Goal: Information Seeking & Learning: Compare options

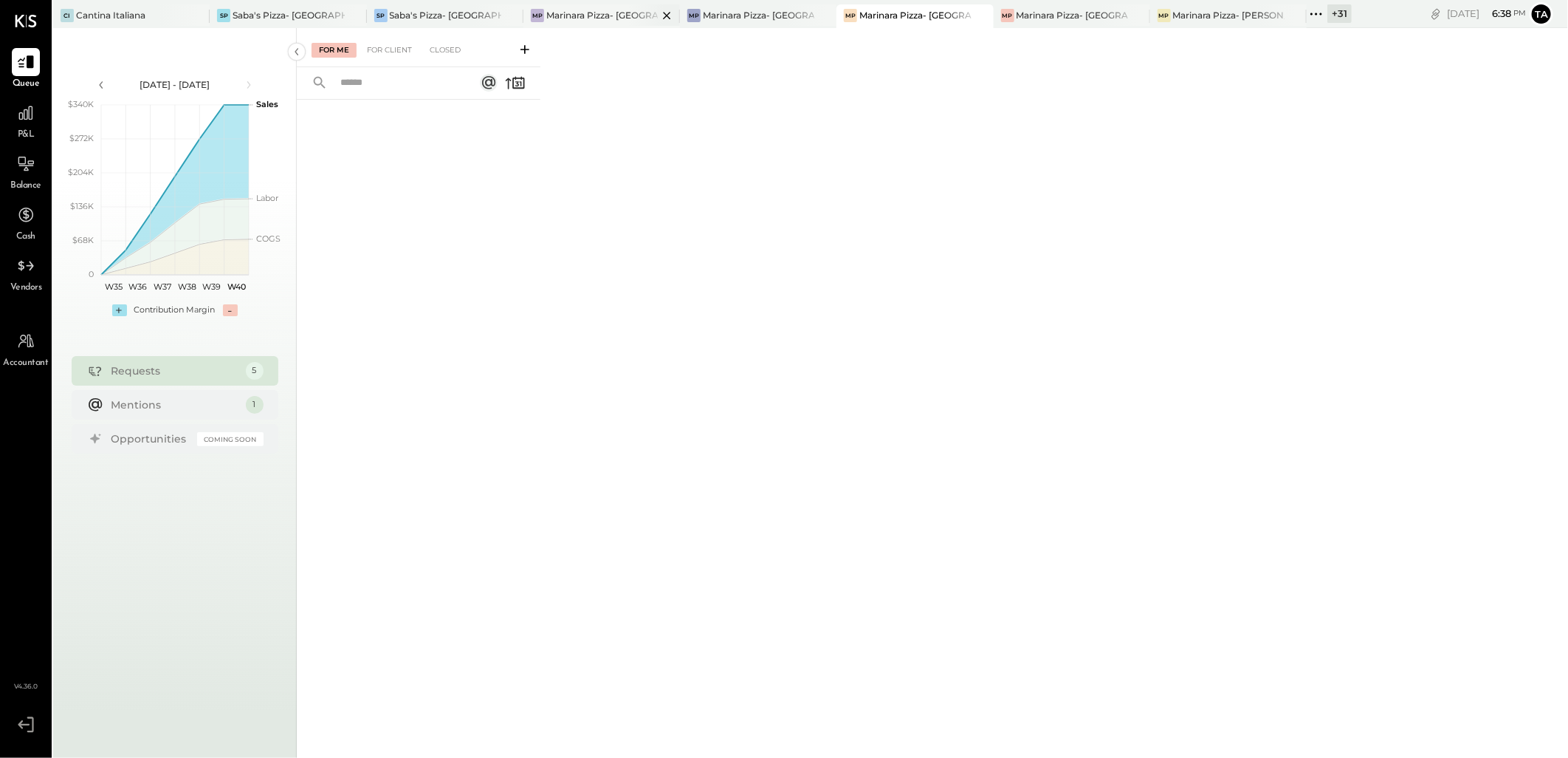
click at [628, 10] on div at bounding box center [654, 15] width 52 height 22
click at [15, 126] on div at bounding box center [25, 112] width 28 height 28
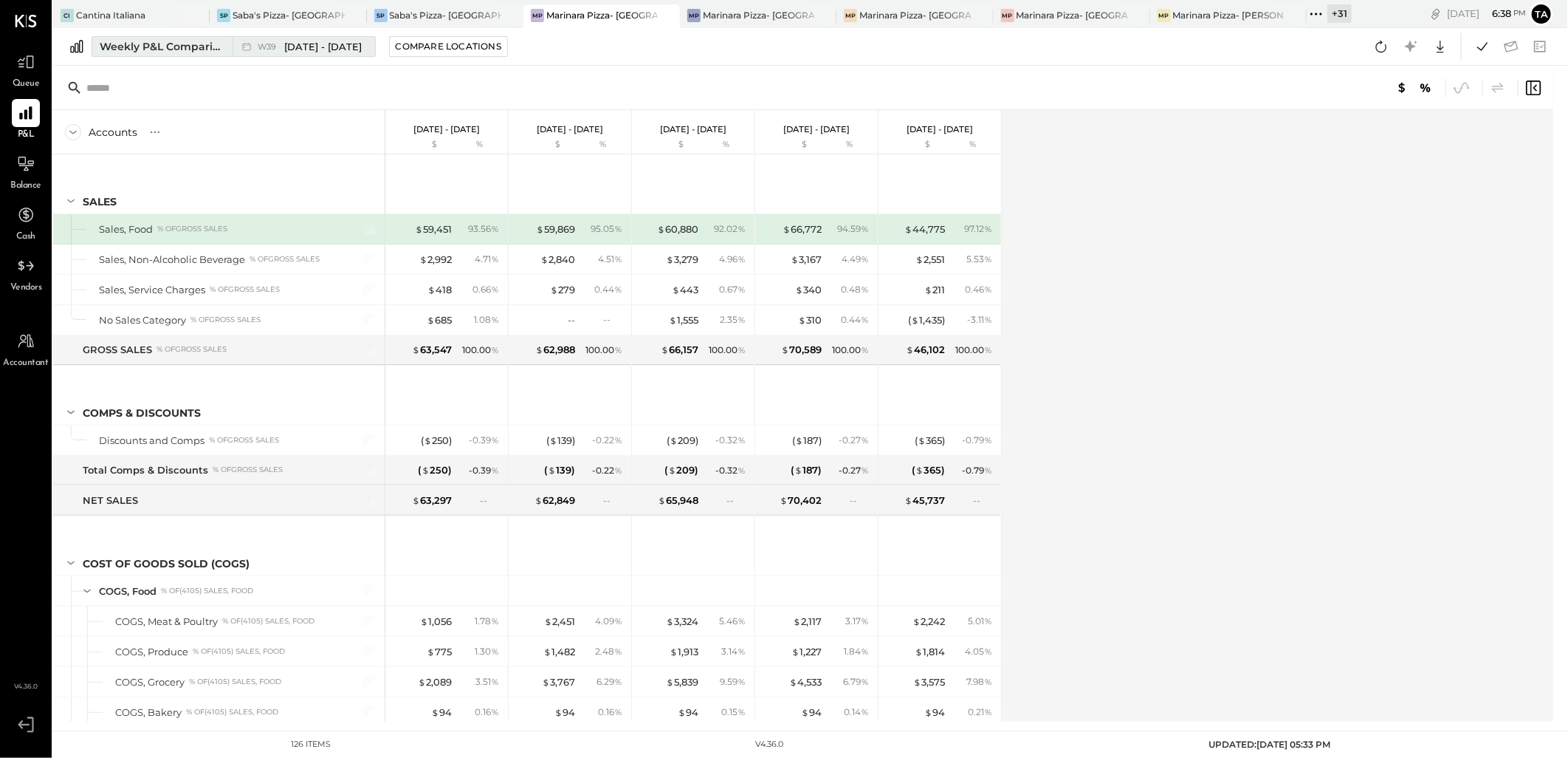
click at [308, 46] on span "[DATE] - [DATE]" at bounding box center [323, 47] width 77 height 14
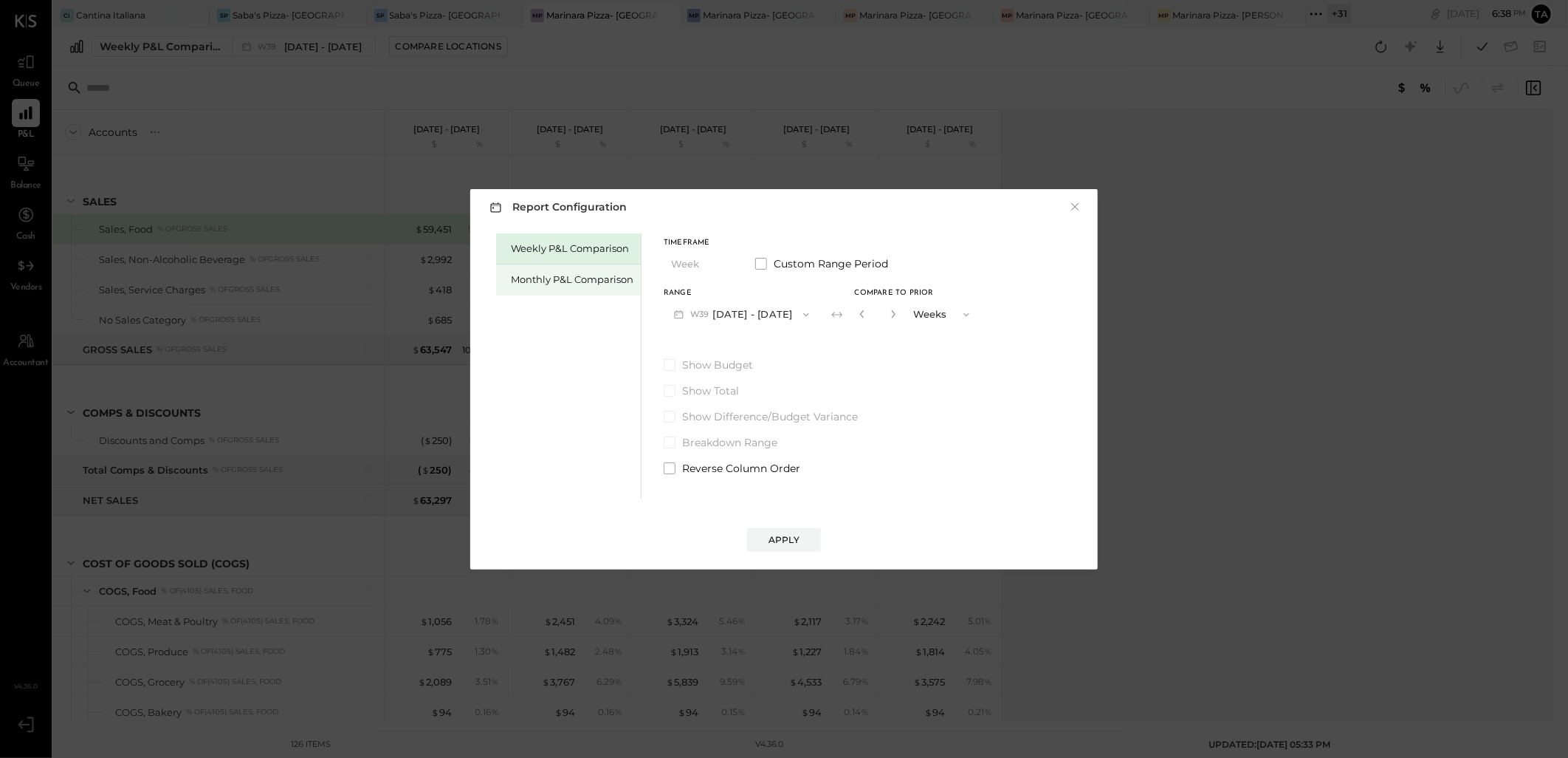
click at [547, 271] on div "Monthly P&L Comparison" at bounding box center [568, 280] width 144 height 31
click at [800, 316] on icon "button" at bounding box center [806, 315] width 12 height 12
click at [898, 338] on div "Weekly P&L Comparison Monthly P&L Comparison Timeframe Month Custom Range Perio…" at bounding box center [784, 364] width 598 height 269
click at [882, 318] on div "Compare" at bounding box center [866, 316] width 48 height 13
click at [888, 311] on icon "button" at bounding box center [893, 314] width 9 height 9
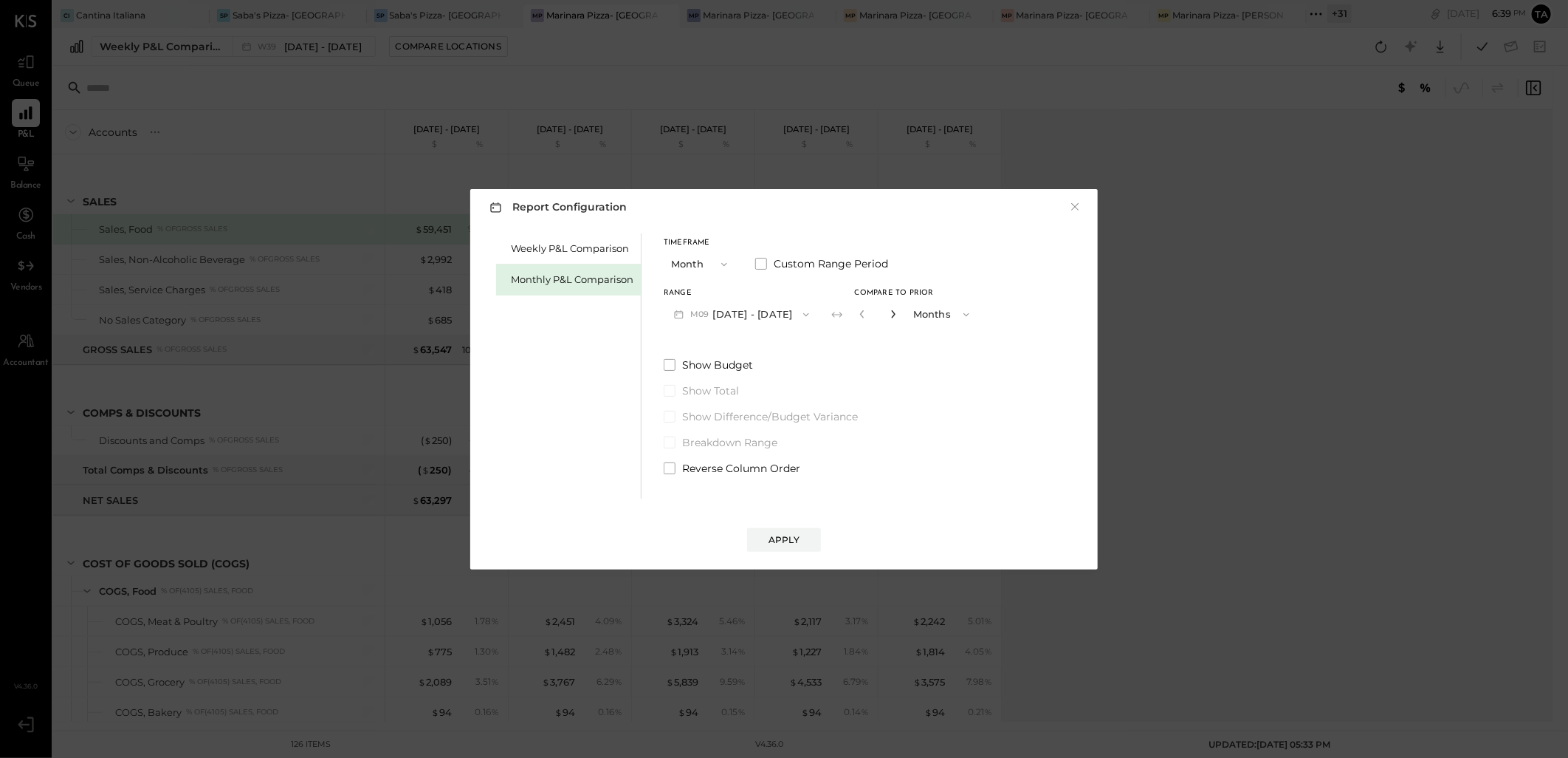
click at [888, 311] on icon "button" at bounding box center [893, 314] width 9 height 9
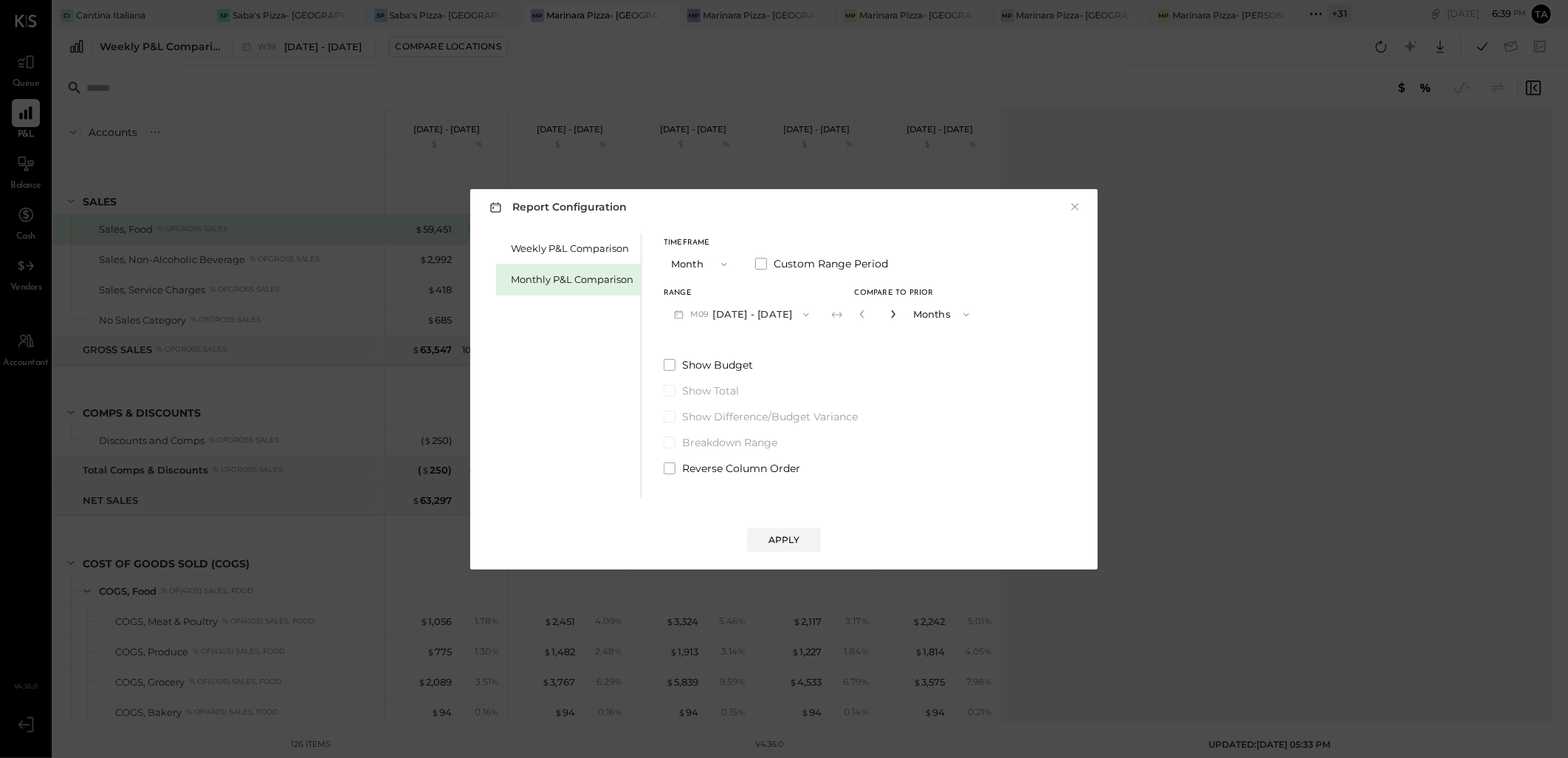
type input "*"
click at [801, 313] on icon "button" at bounding box center [806, 315] width 12 height 12
click at [773, 357] on div "M08 [DATE] - [DATE]" at bounding box center [748, 348] width 169 height 31
click at [998, 373] on div "Weekly P&L Comparison Monthly P&L Comparison Timeframe Month Custom Range Perio…" at bounding box center [784, 364] width 598 height 269
click at [791, 540] on div "Apply" at bounding box center [784, 539] width 31 height 13
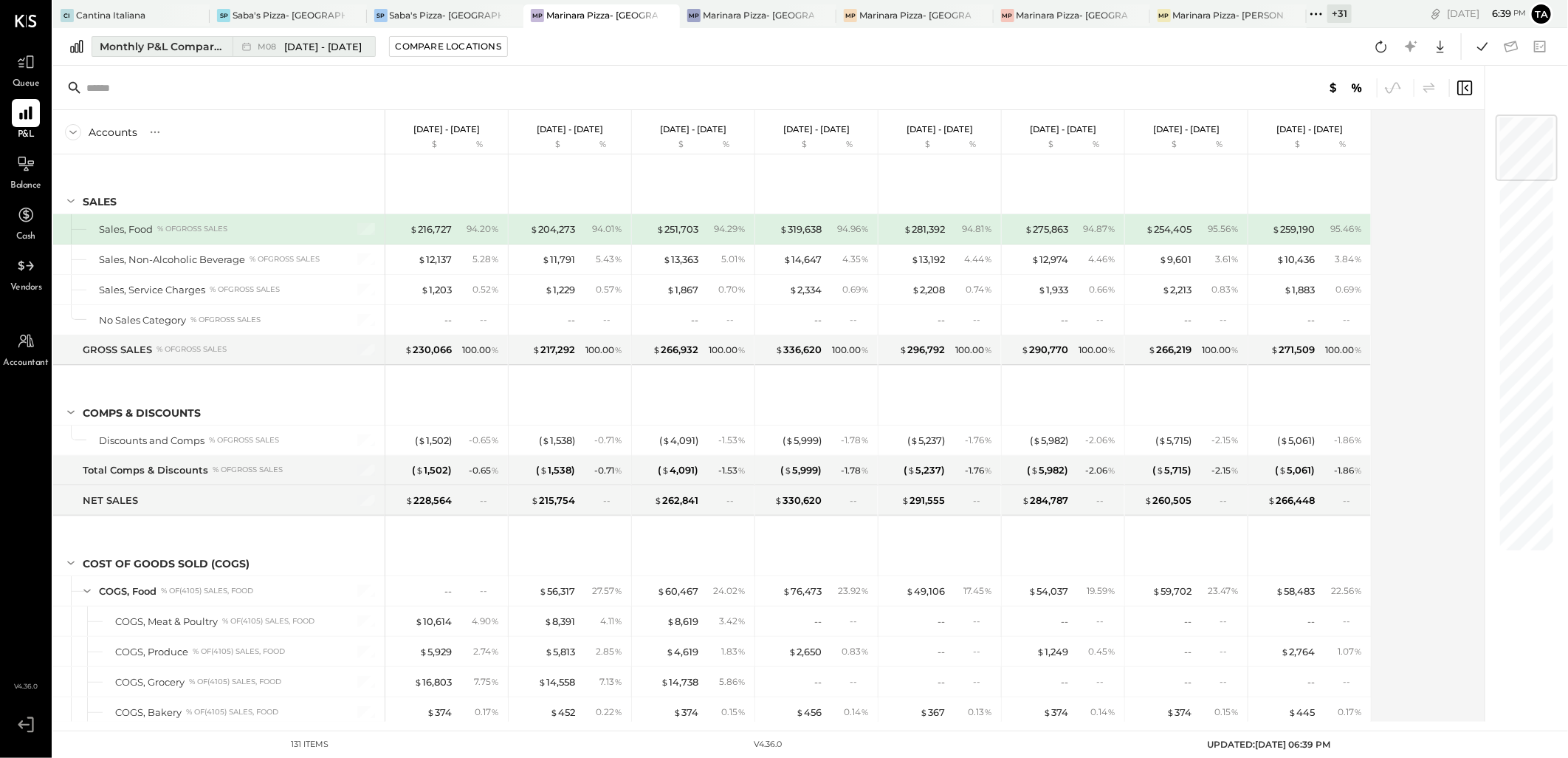
click at [337, 46] on span "[DATE] - [DATE]" at bounding box center [323, 47] width 77 height 14
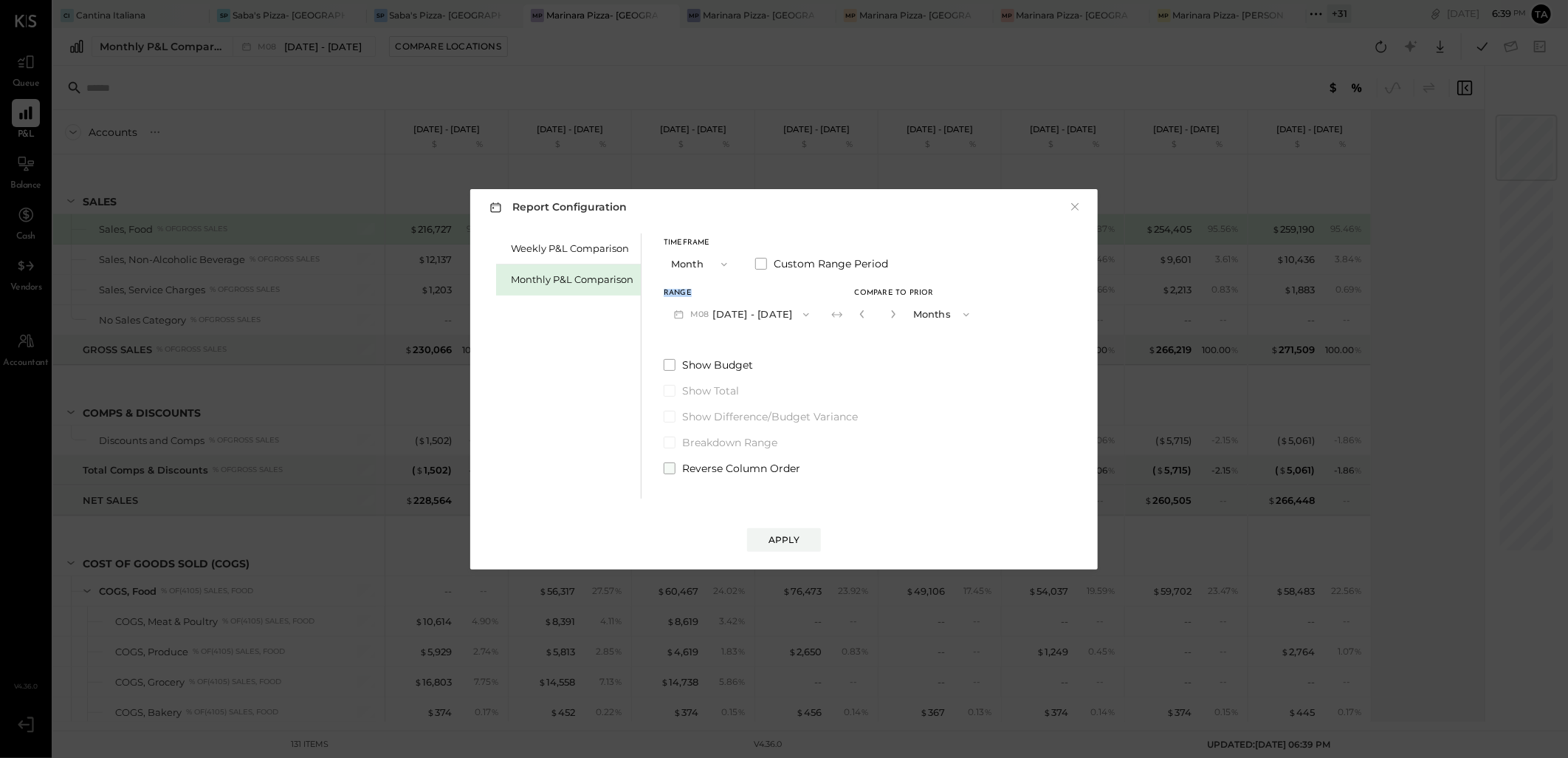
click at [672, 470] on span at bounding box center [669, 468] width 12 height 12
click at [777, 541] on div "Apply" at bounding box center [784, 539] width 31 height 13
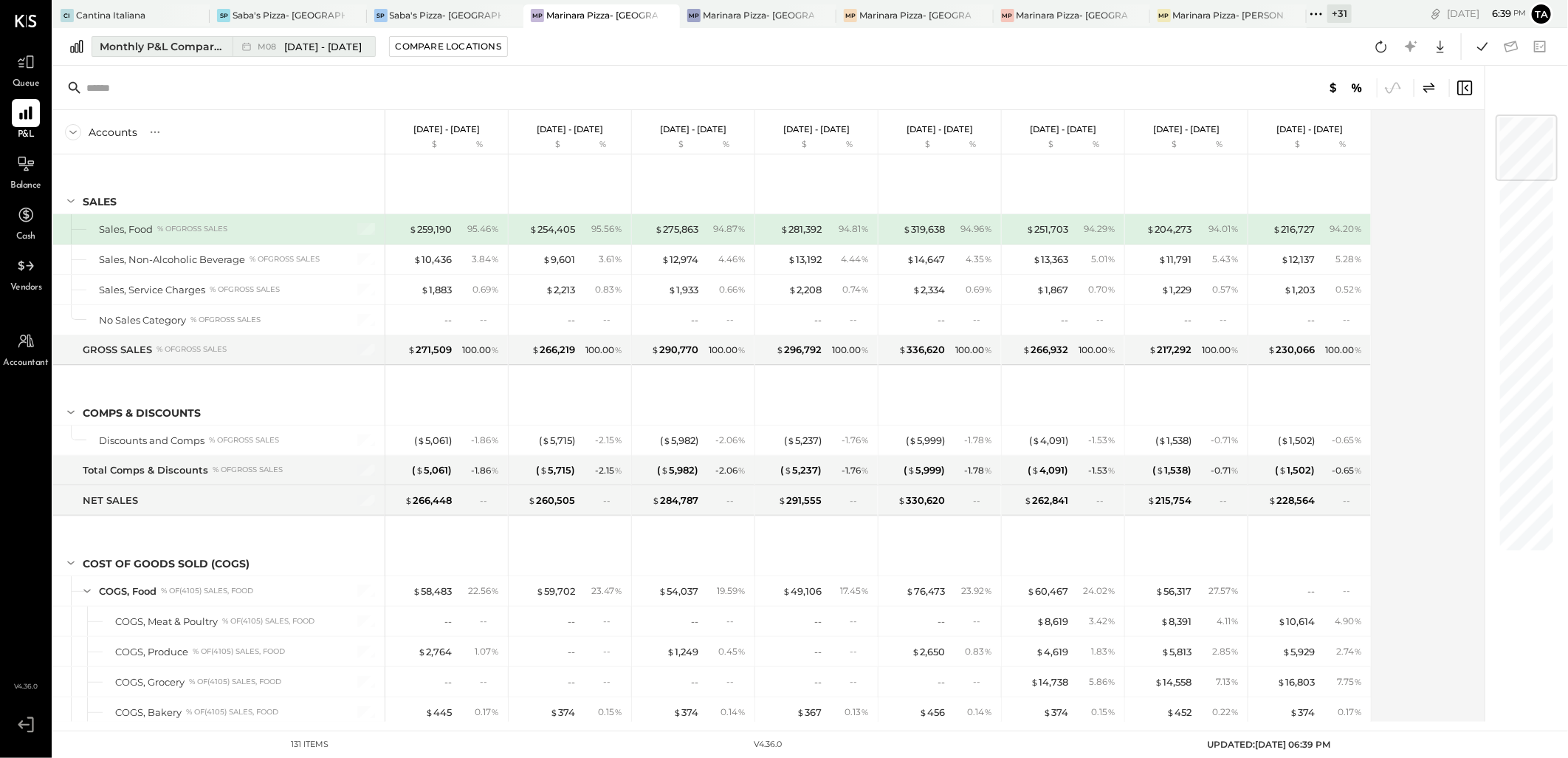
click at [300, 46] on span "[DATE] - [DATE]" at bounding box center [323, 47] width 77 height 14
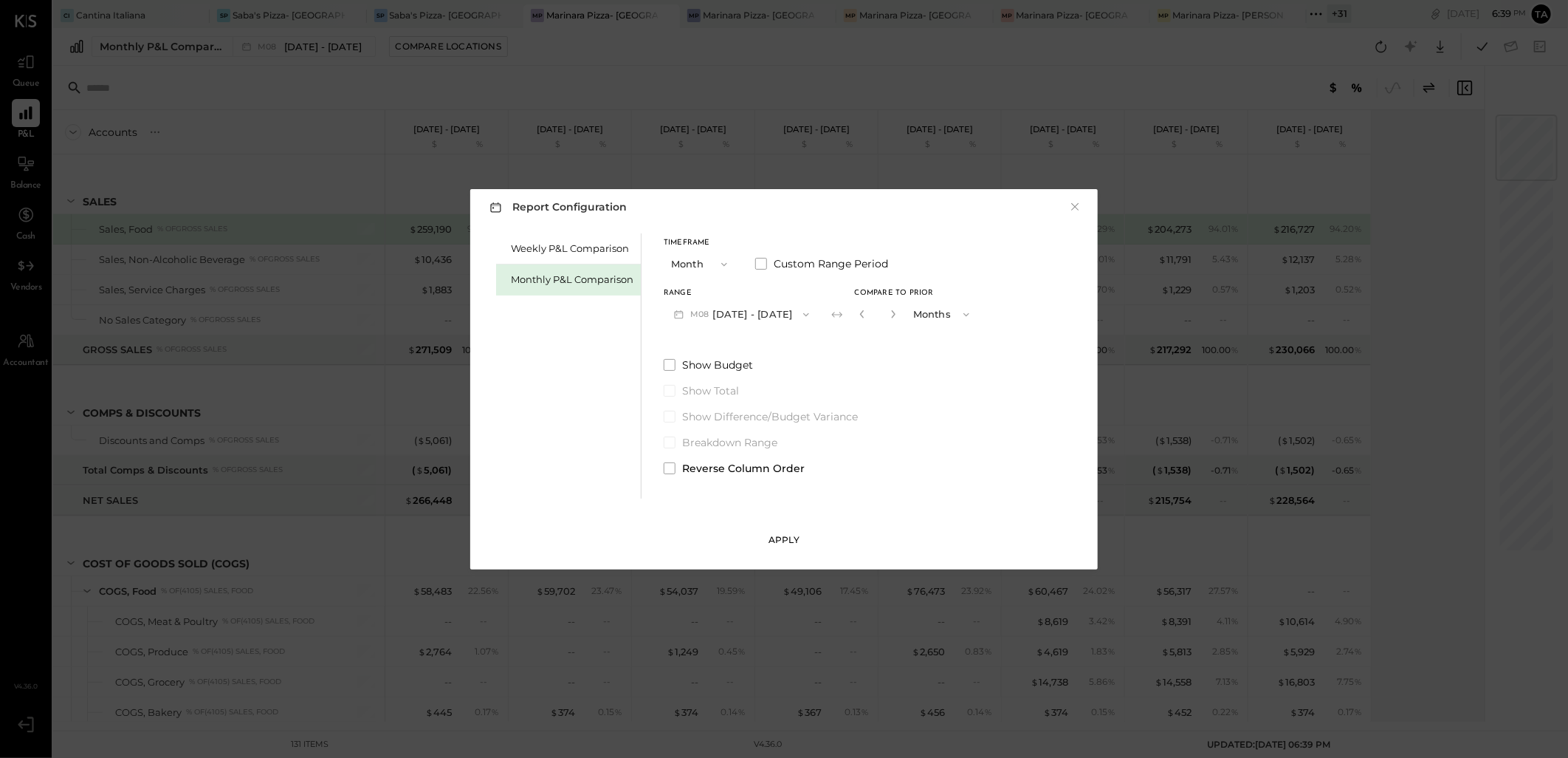
click at [794, 537] on div "Apply" at bounding box center [784, 539] width 31 height 13
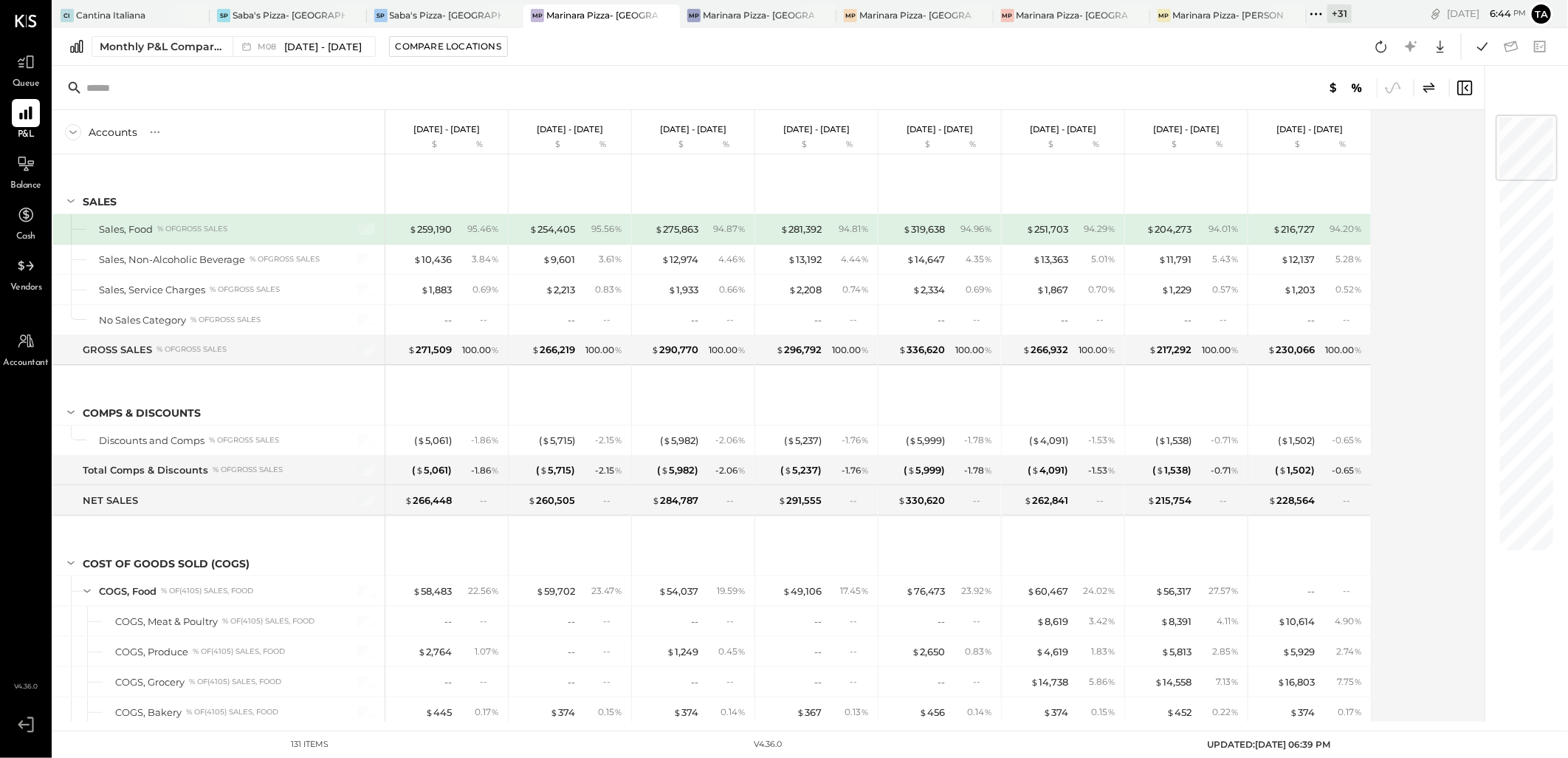
click at [1310, 17] on icon at bounding box center [1315, 13] width 19 height 19
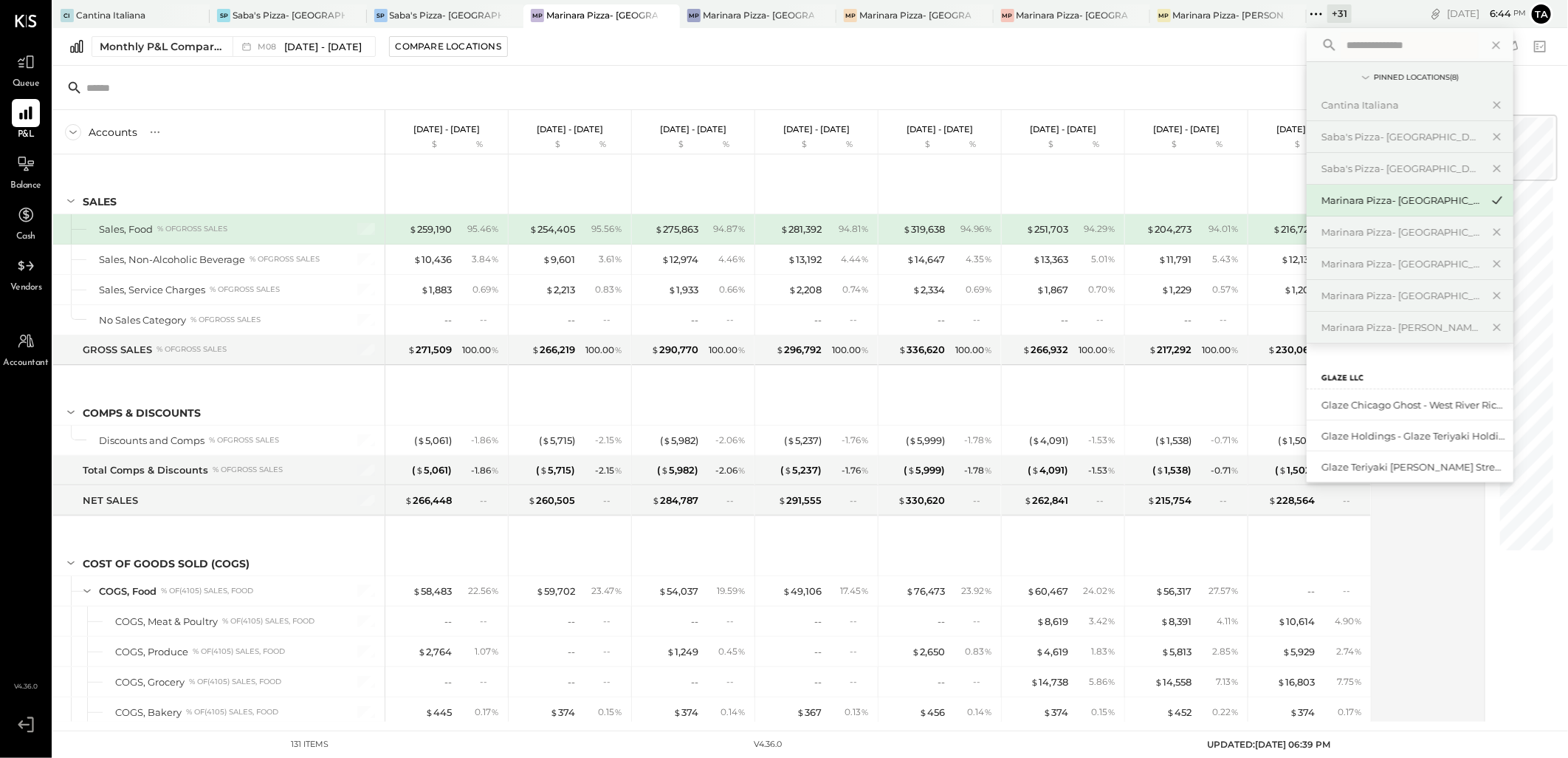
scroll to position [410, 0]
click at [1417, 390] on div "Marinara Pizza- [GEOGRAPHIC_DATA]" at bounding box center [1401, 388] width 159 height 14
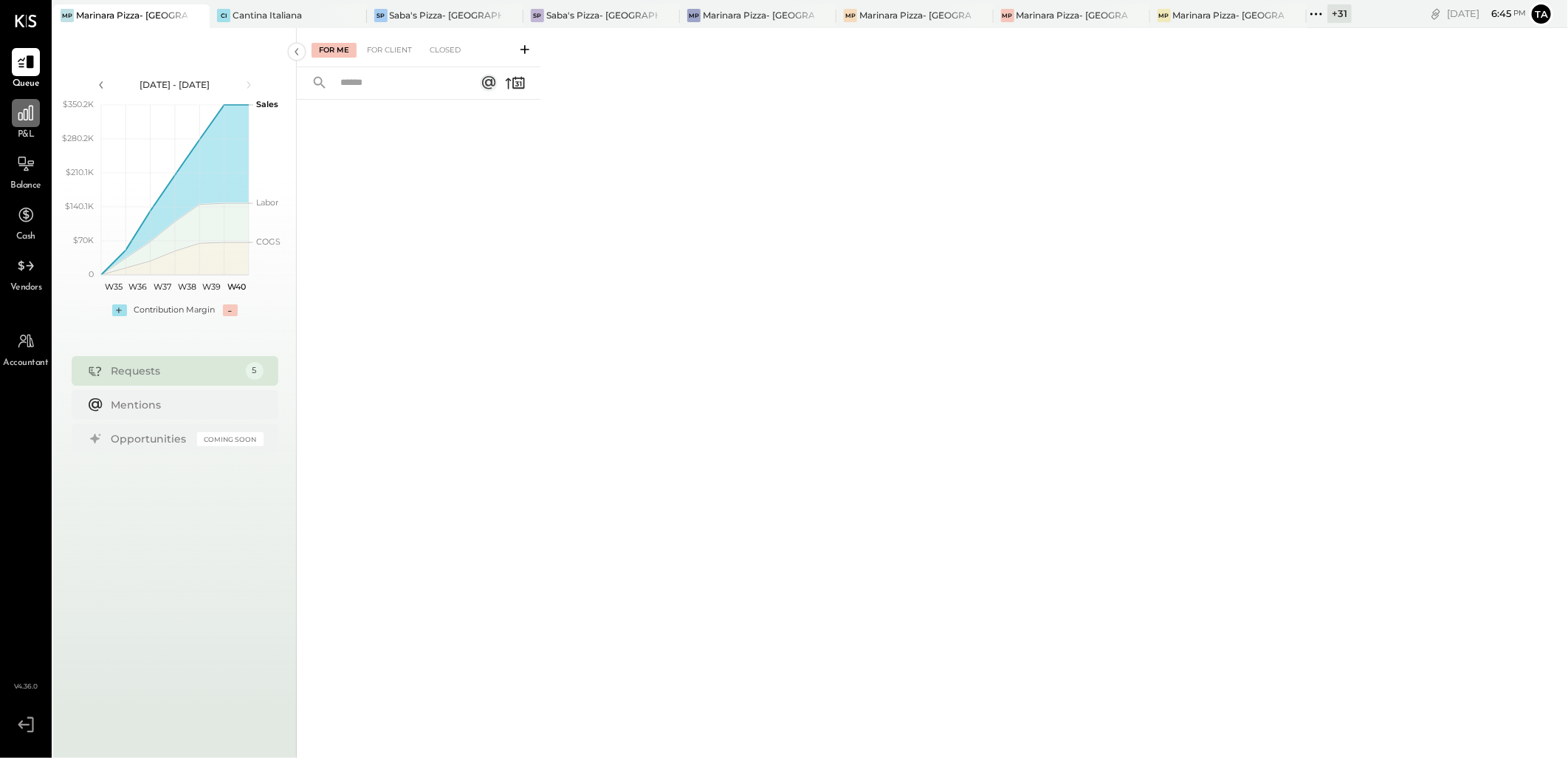
click at [19, 123] on div at bounding box center [25, 112] width 28 height 28
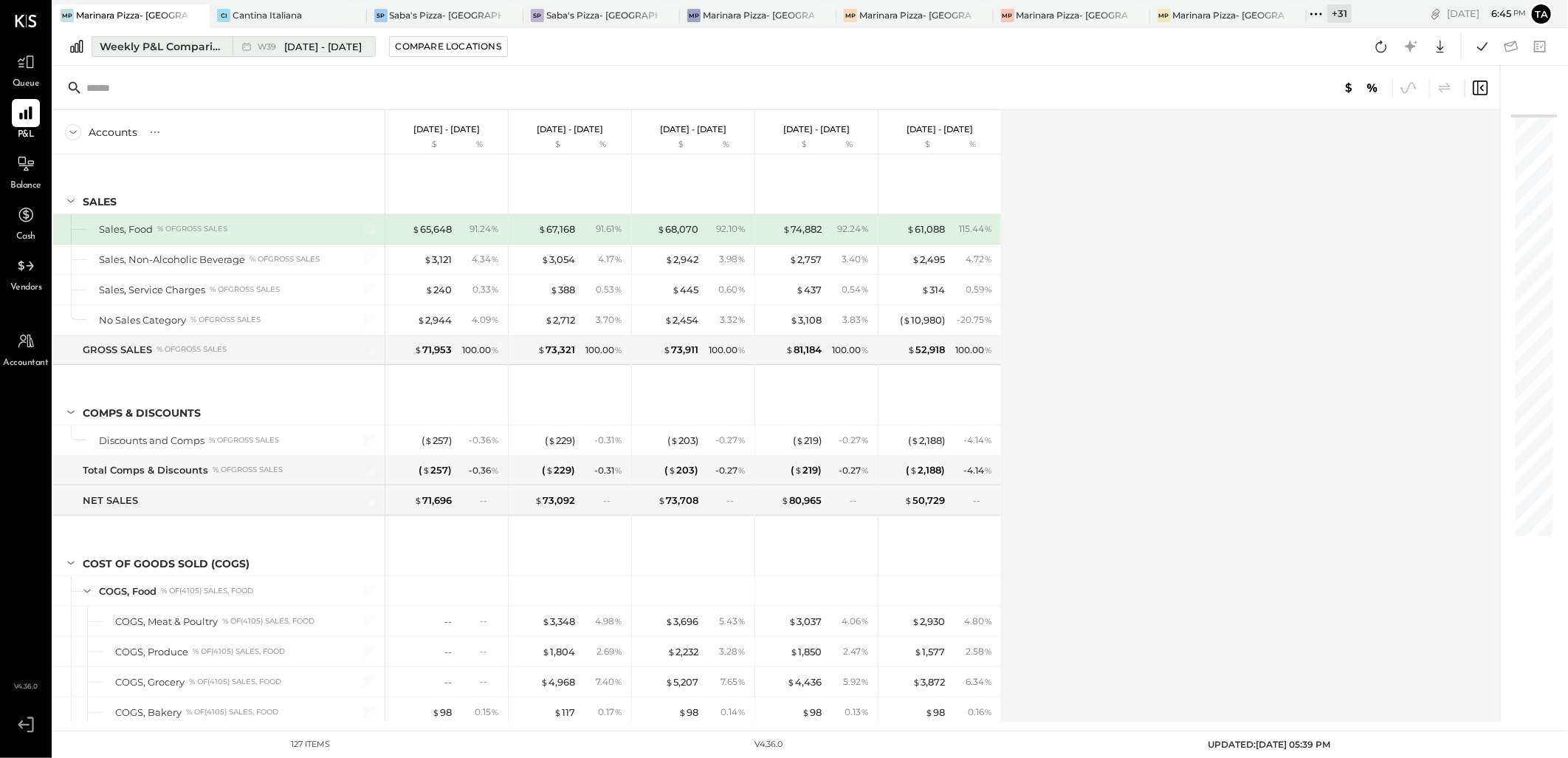
click at [143, 52] on div "Weekly P&L Comparison" at bounding box center [162, 47] width 124 height 15
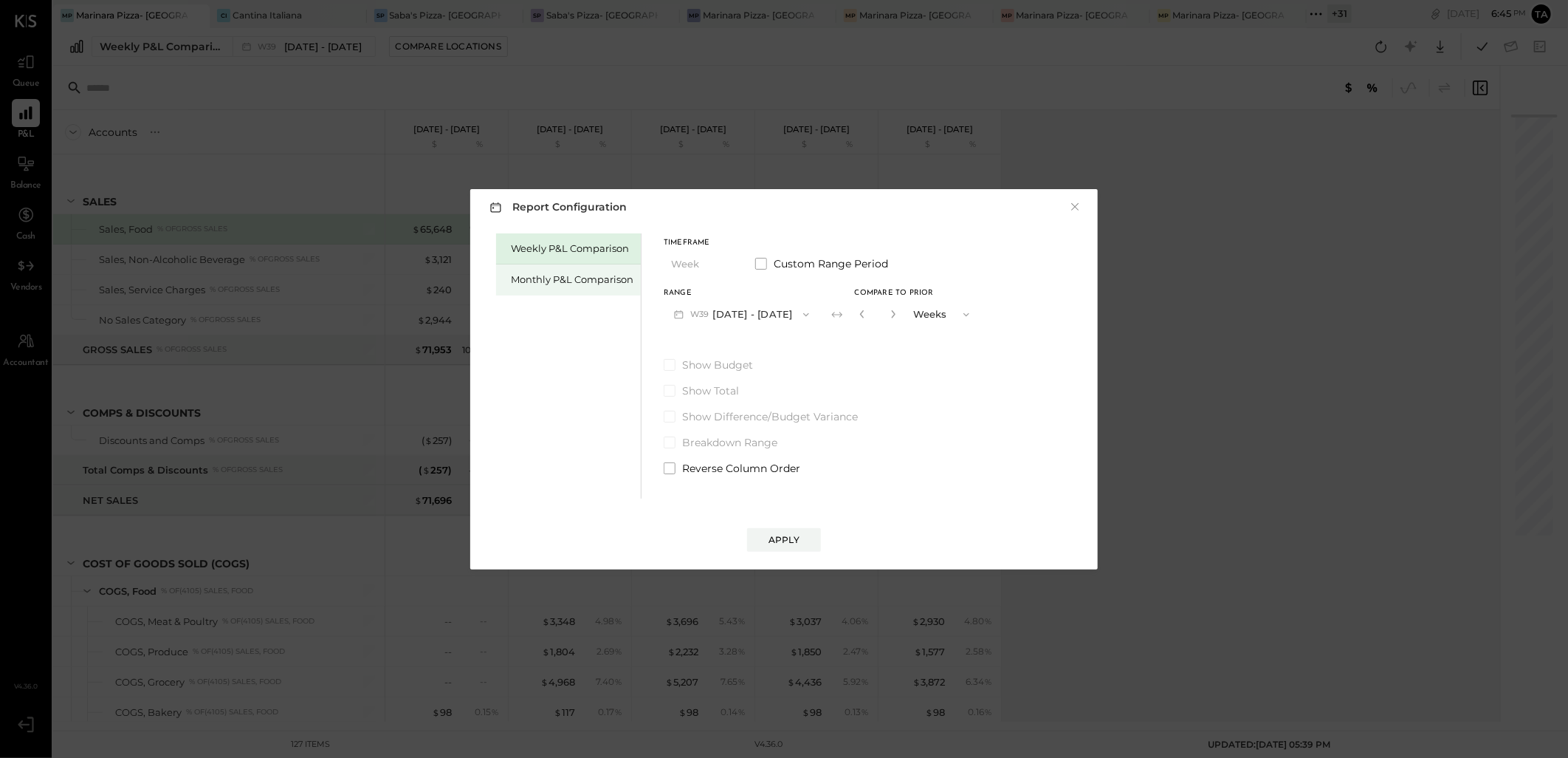
click at [571, 270] on div "Monthly P&L Comparison" at bounding box center [568, 280] width 144 height 31
click at [793, 312] on span "button" at bounding box center [802, 315] width 19 height 12
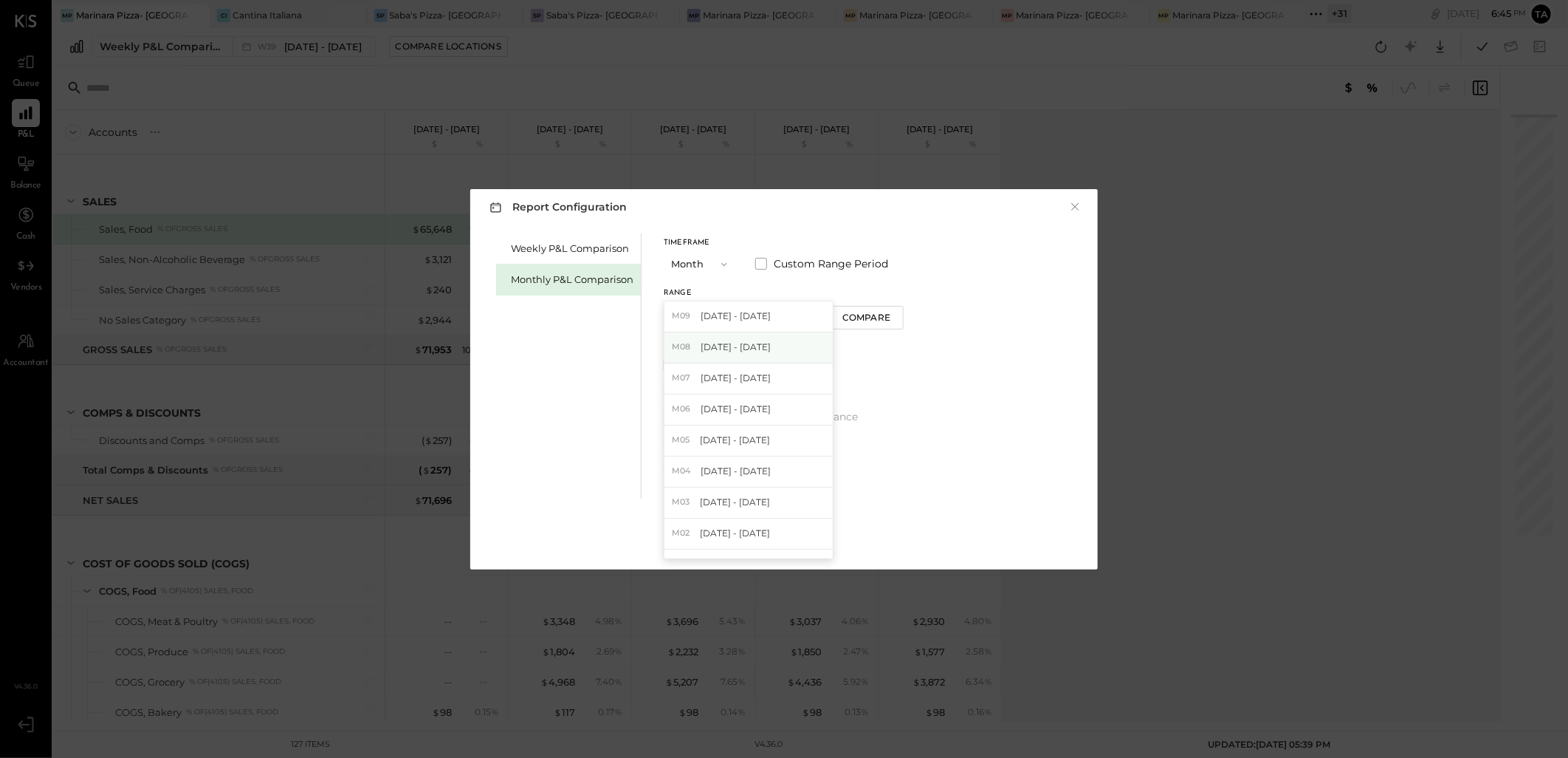
click at [764, 347] on div "M08 [DATE] - [DATE]" at bounding box center [748, 348] width 169 height 31
click at [842, 319] on div "Compare" at bounding box center [866, 316] width 48 height 13
click at [888, 316] on icon "button" at bounding box center [893, 314] width 9 height 9
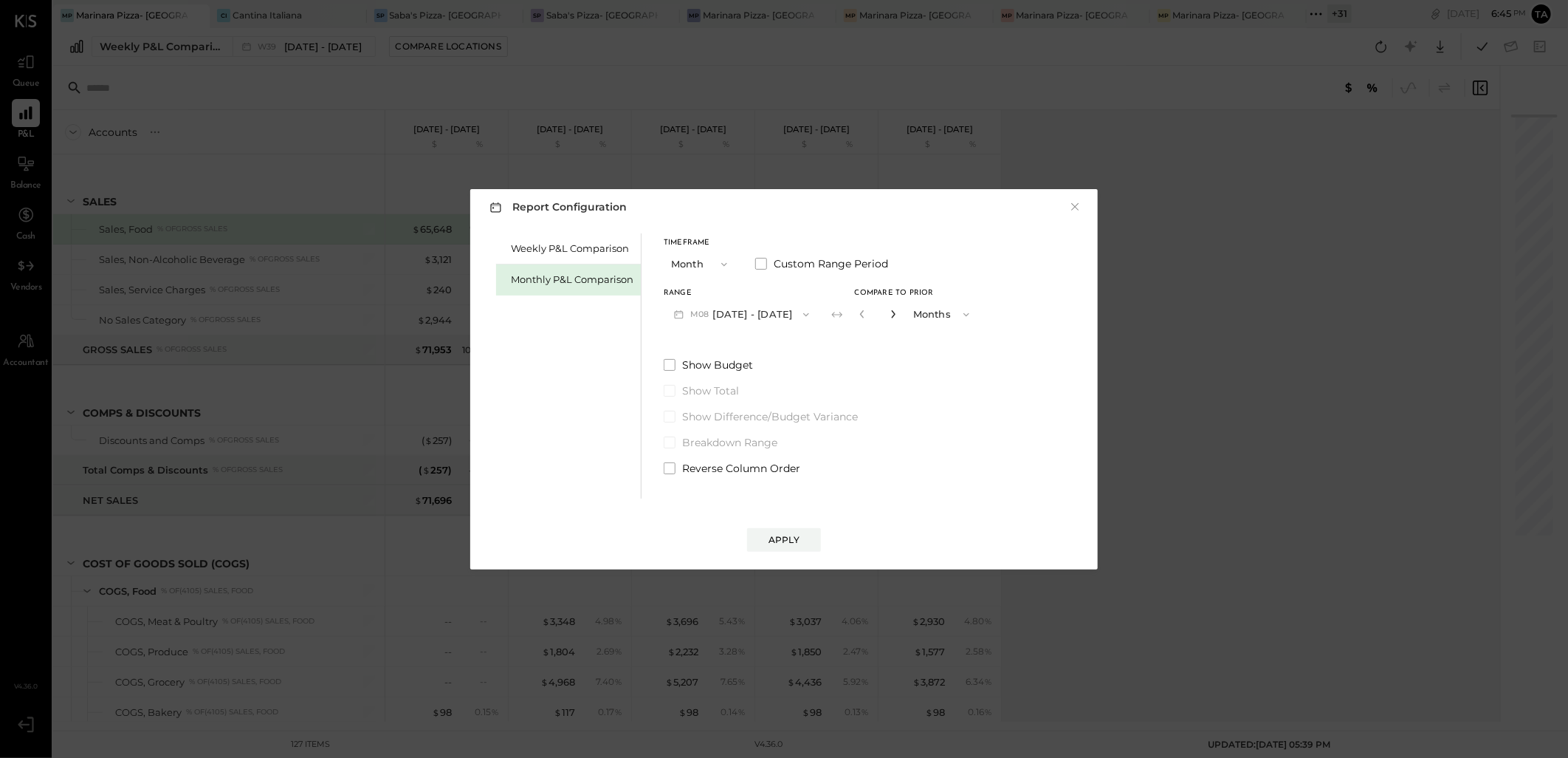
click at [888, 316] on icon "button" at bounding box center [893, 314] width 9 height 9
type input "*"
click at [748, 466] on span "Reverse Column Order" at bounding box center [741, 468] width 118 height 15
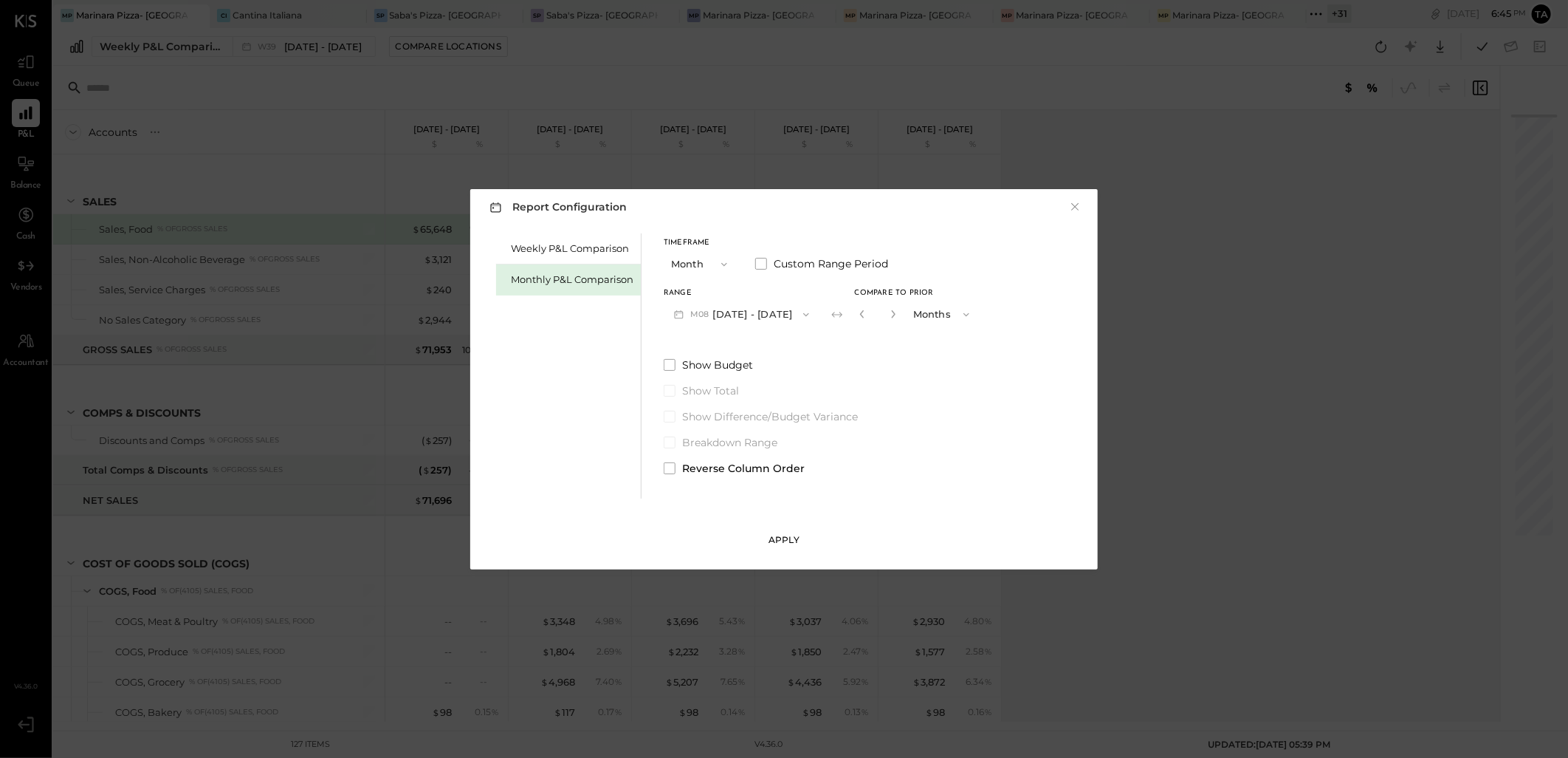
click at [784, 547] on button "Apply" at bounding box center [784, 540] width 74 height 24
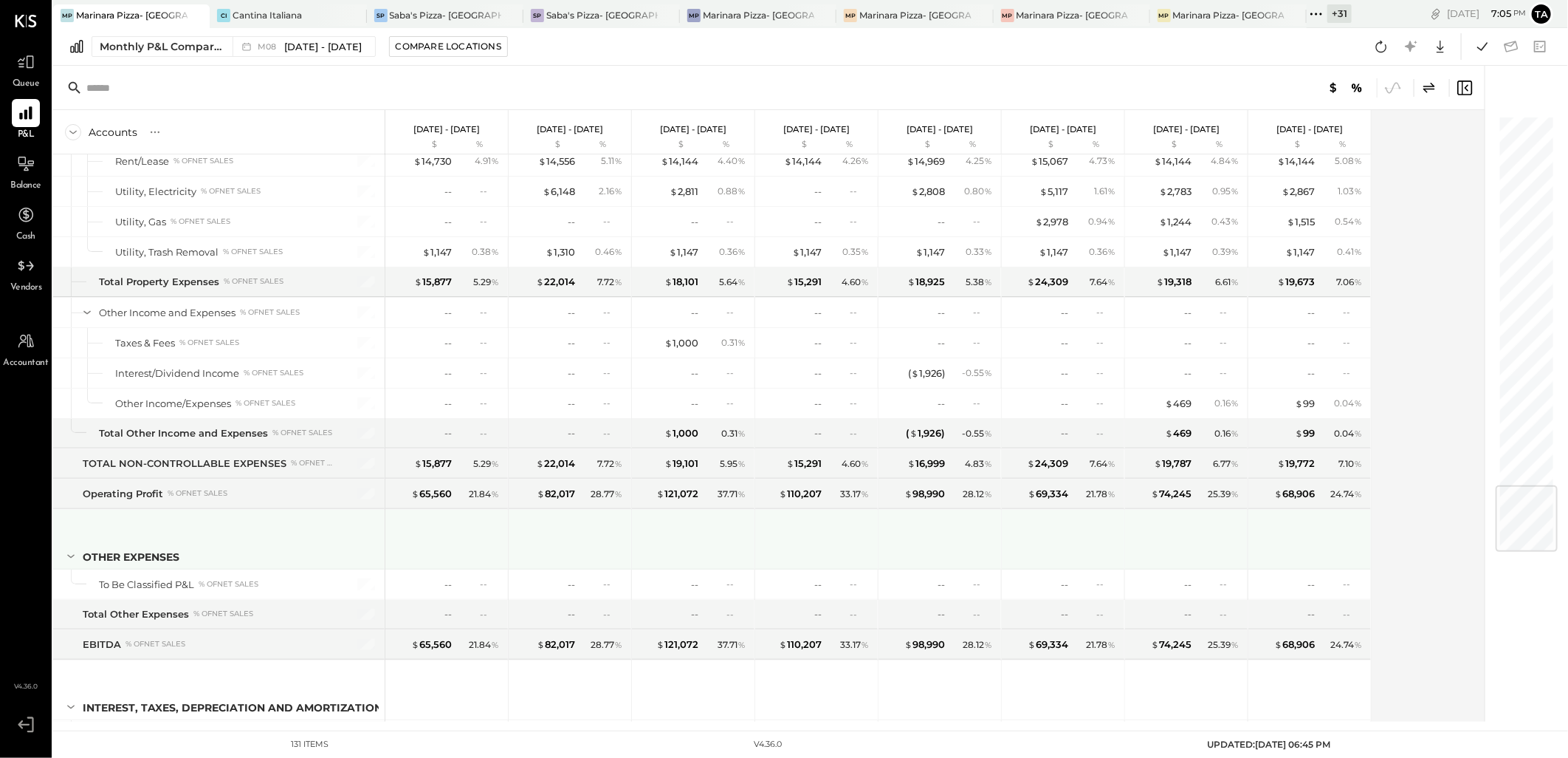
scroll to position [3165, 0]
